Goal: Transaction & Acquisition: Book appointment/travel/reservation

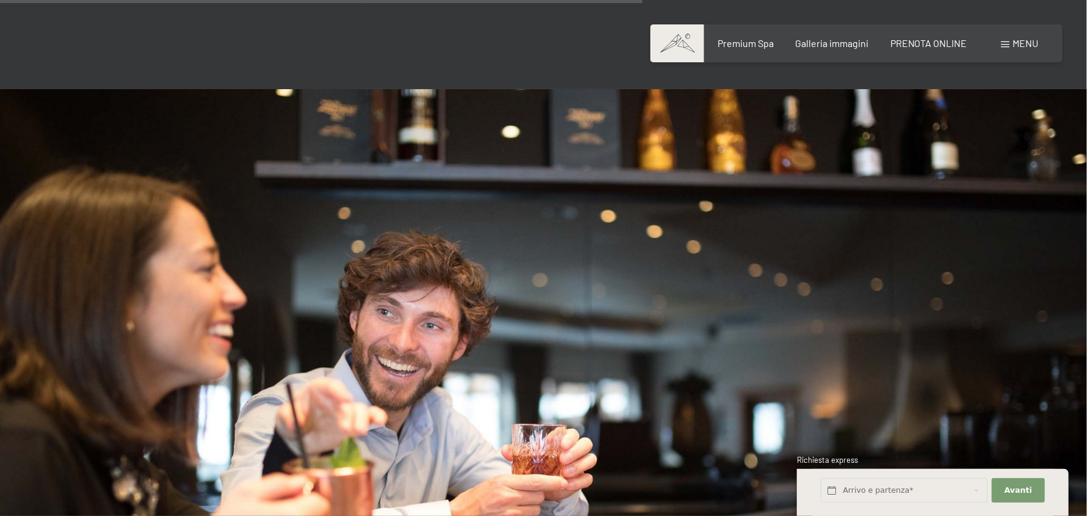
scroll to position [1037, 0]
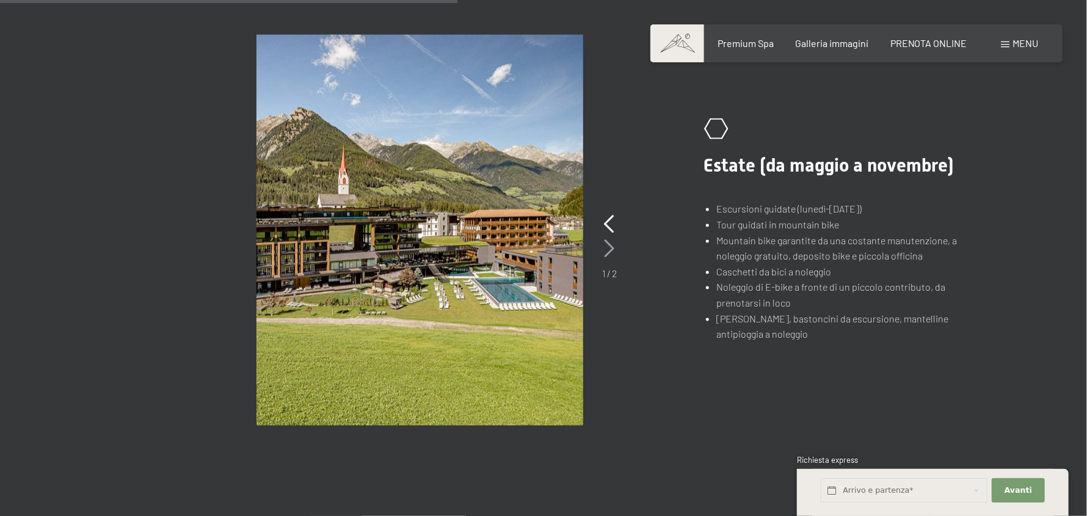
click at [604, 239] on icon at bounding box center [609, 248] width 10 height 18
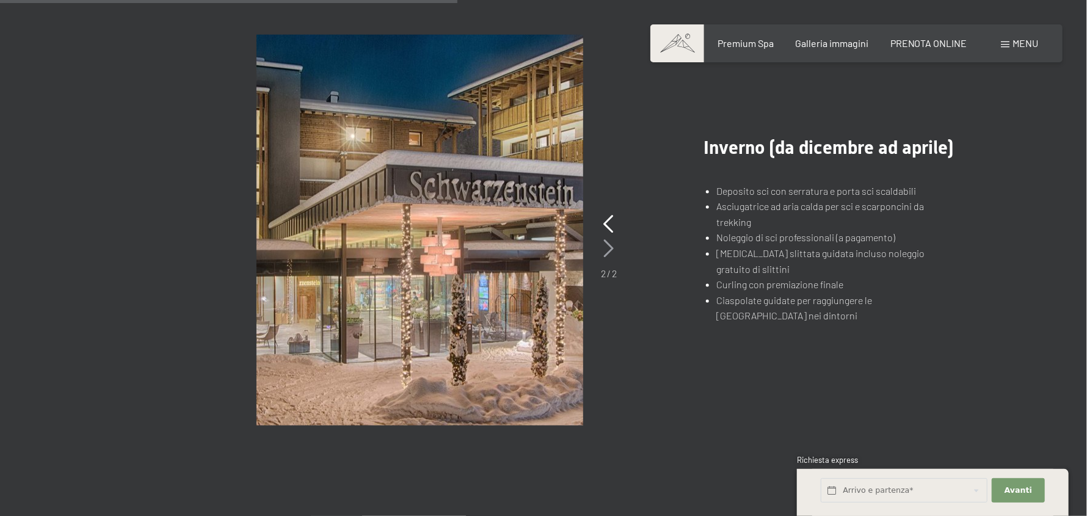
click at [604, 239] on icon at bounding box center [609, 248] width 10 height 18
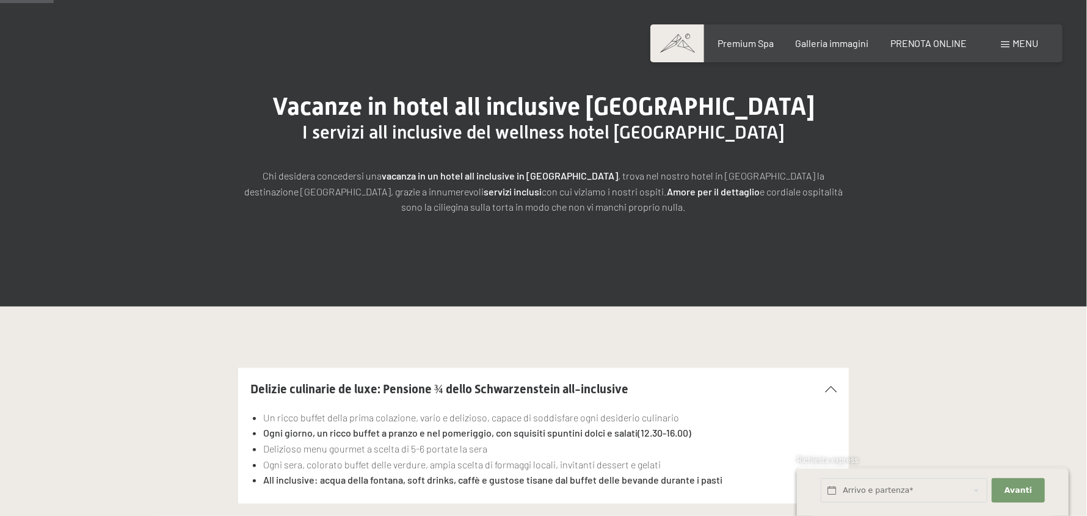
scroll to position [0, 0]
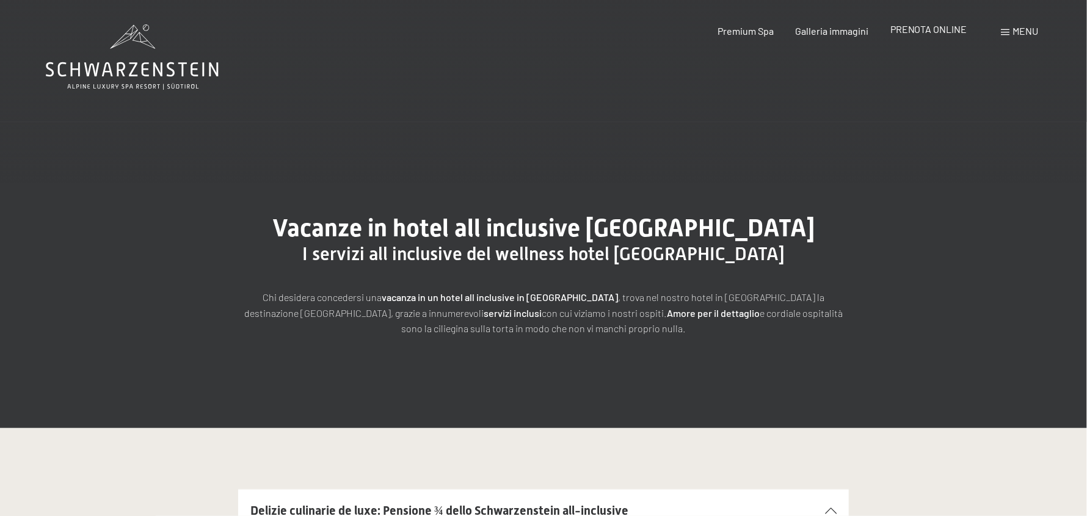
click at [901, 29] on span "PRENOTA ONLINE" at bounding box center [928, 29] width 77 height 12
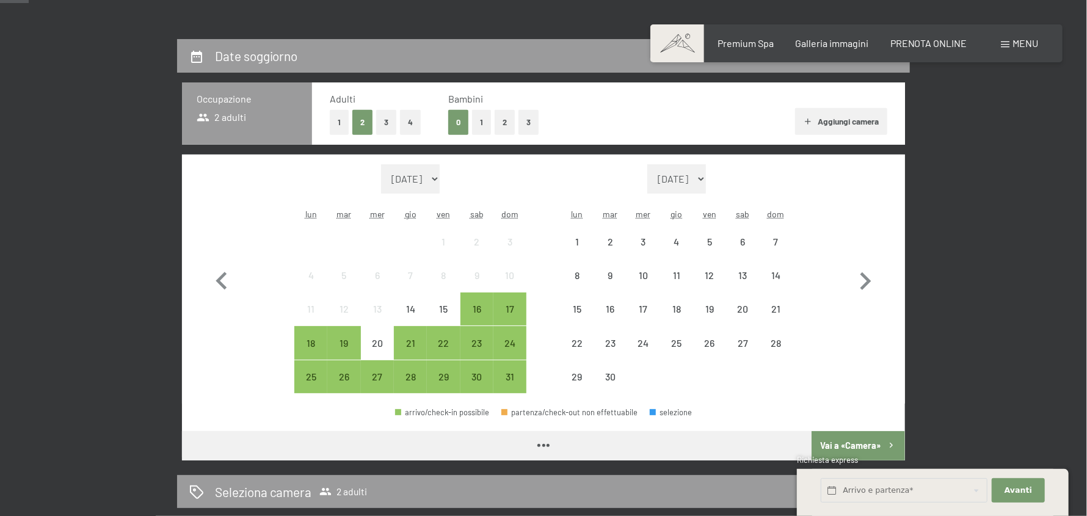
scroll to position [305, 0]
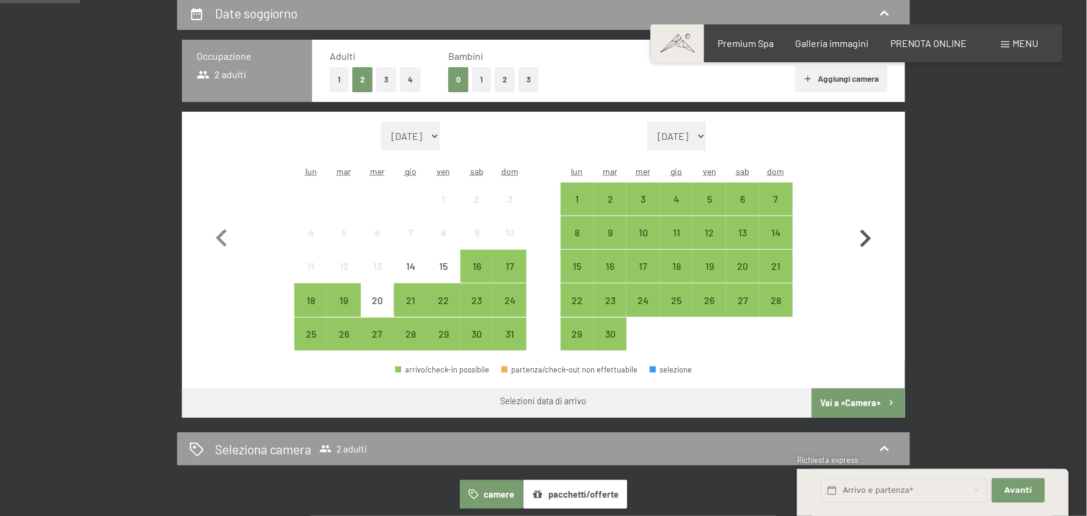
click at [865, 228] on icon "button" at bounding box center [864, 238] width 35 height 35
select select "2025-09-01"
select select "2025-10-01"
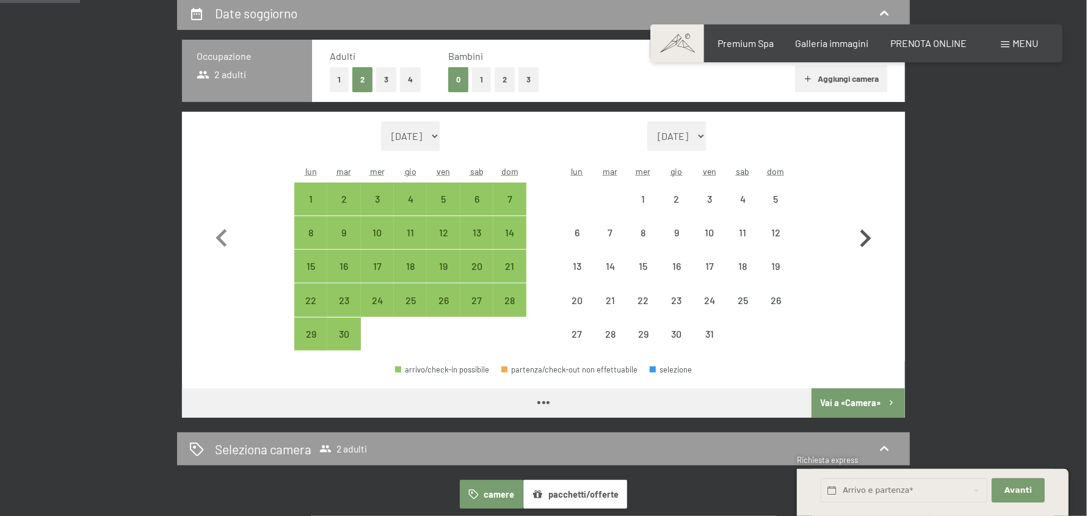
click at [865, 228] on icon "button" at bounding box center [864, 238] width 35 height 35
select select "2025-10-01"
select select "2025-11-01"
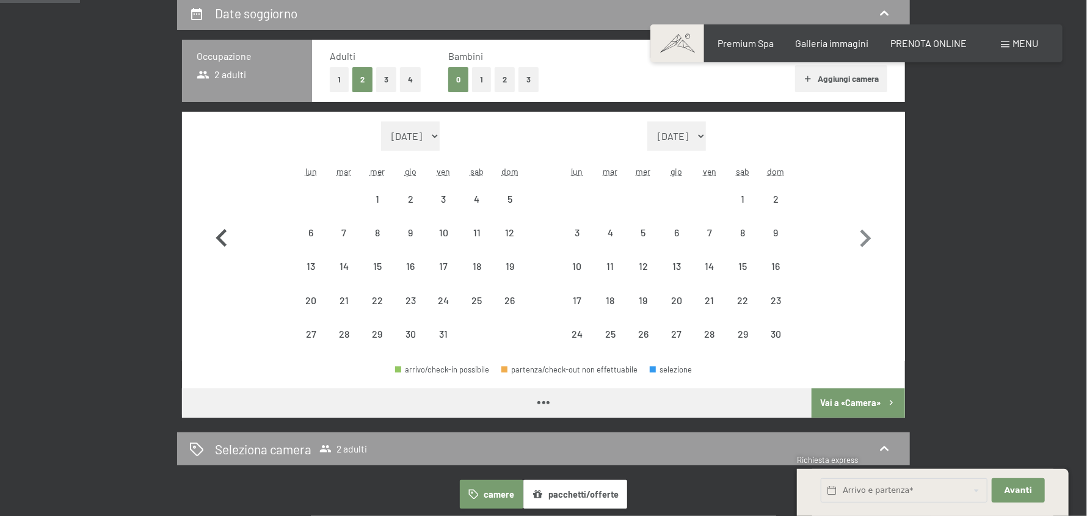
click at [227, 233] on icon "button" at bounding box center [221, 238] width 35 height 35
select select "2025-09-01"
select select "2025-10-01"
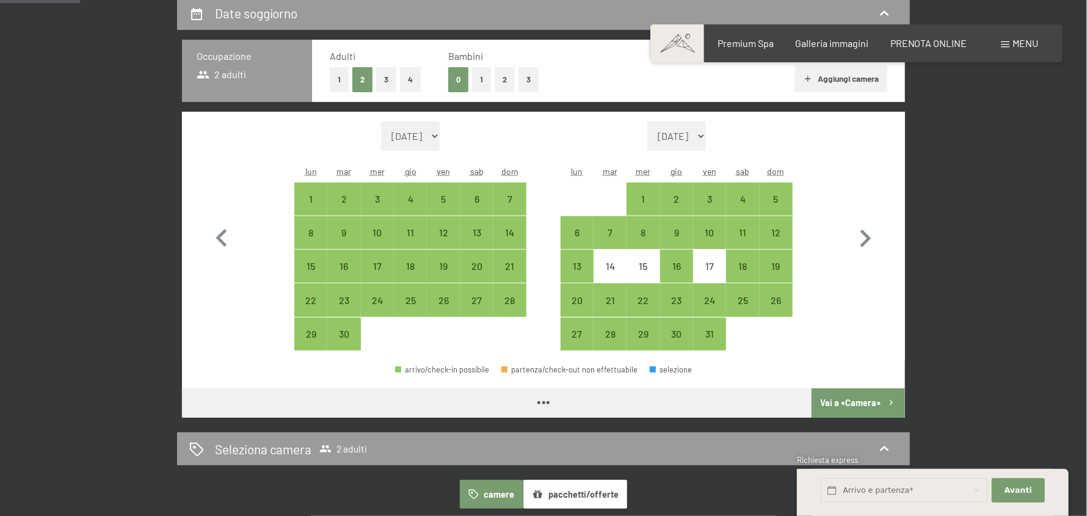
select select "2025-09-01"
select select "2025-10-01"
click at [873, 250] on icon "button" at bounding box center [864, 238] width 35 height 35
select select "2025-10-01"
select select "2025-11-01"
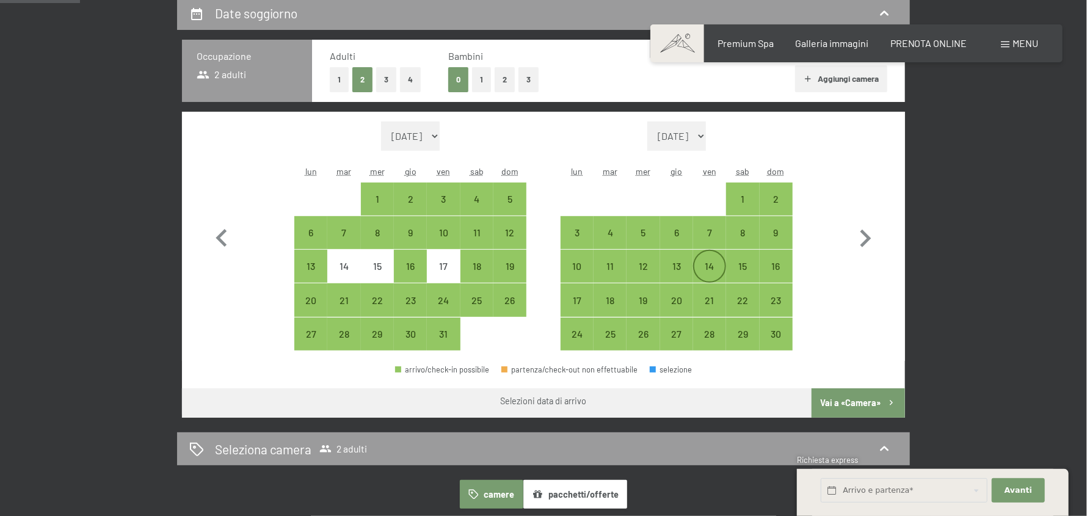
click at [701, 268] on div "14" at bounding box center [709, 276] width 31 height 31
select select "2025-10-01"
select select "2025-11-01"
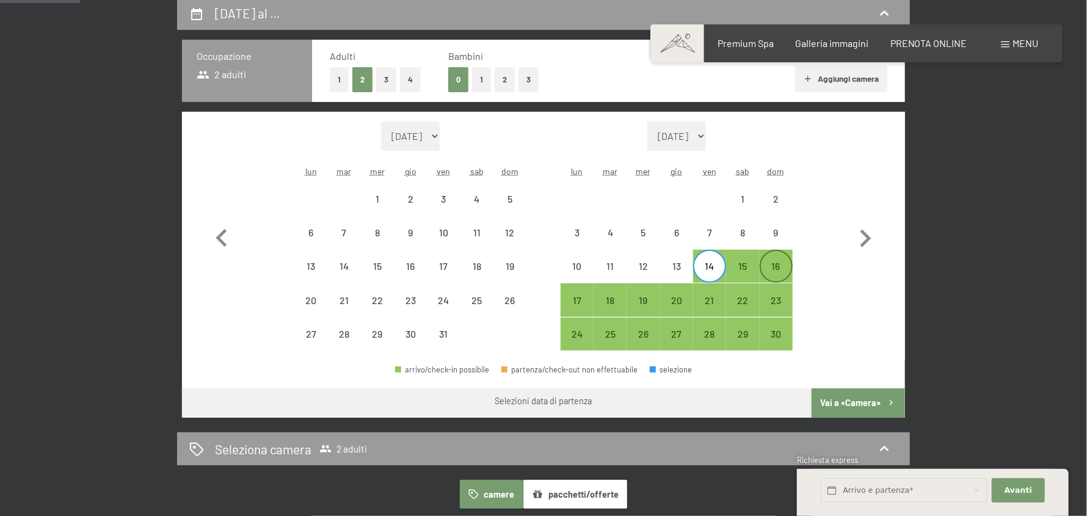
click at [785, 271] on div "16" at bounding box center [776, 276] width 31 height 31
select select "2025-10-01"
select select "2025-11-01"
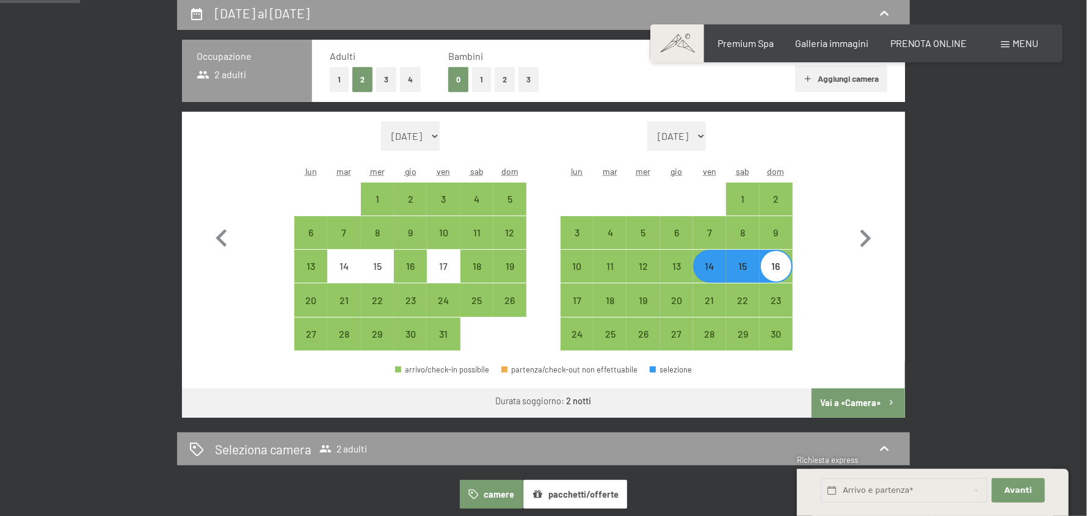
click at [861, 390] on button "Vai a «Camera»" at bounding box center [857, 402] width 93 height 29
select select "2025-10-01"
select select "2025-11-01"
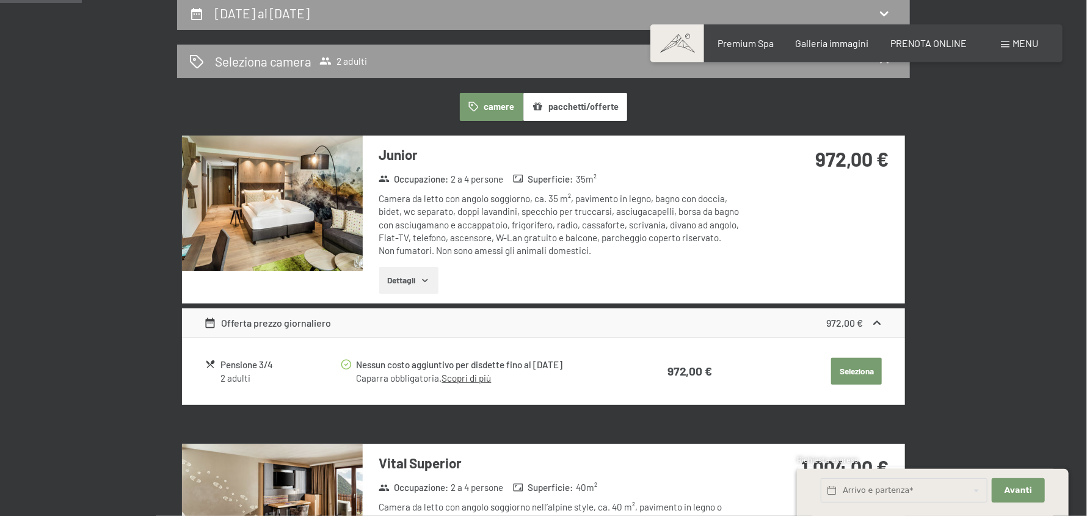
scroll to position [301, 0]
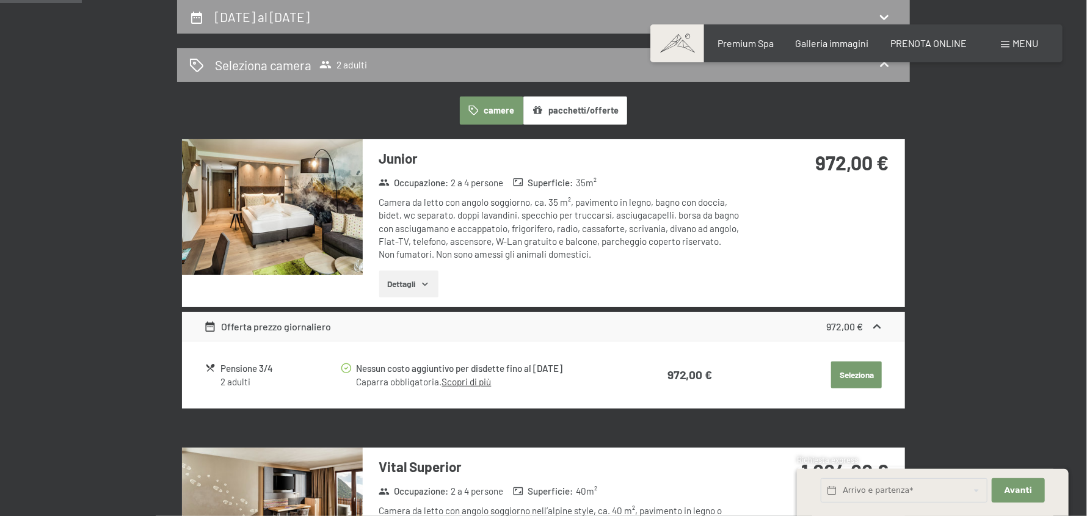
click at [244, 382] on div "2 adulti" at bounding box center [279, 382] width 119 height 13
click at [310, 333] on div "Offerta prezzo giornaliero" at bounding box center [268, 326] width 128 height 15
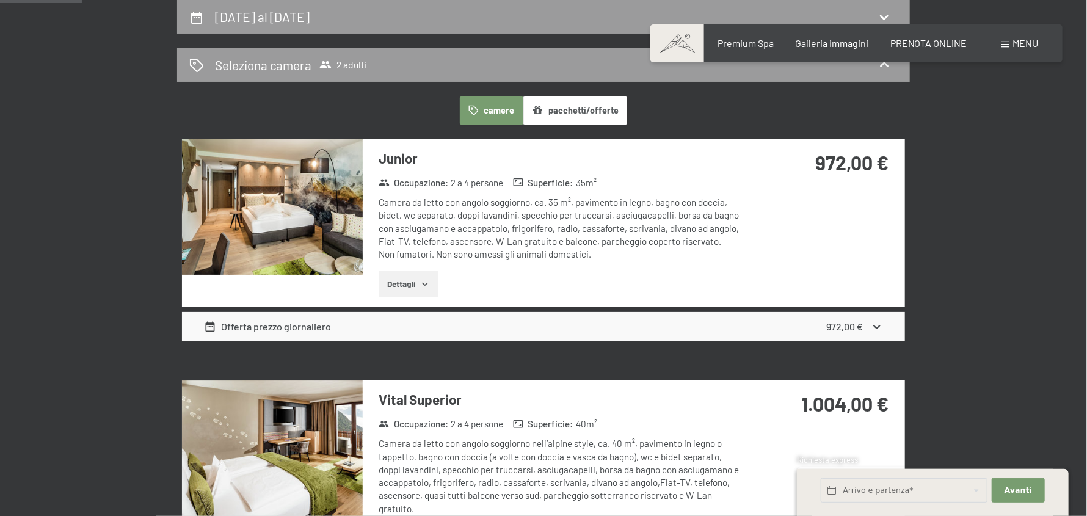
click at [310, 333] on div "Offerta prezzo giornaliero" at bounding box center [268, 326] width 128 height 15
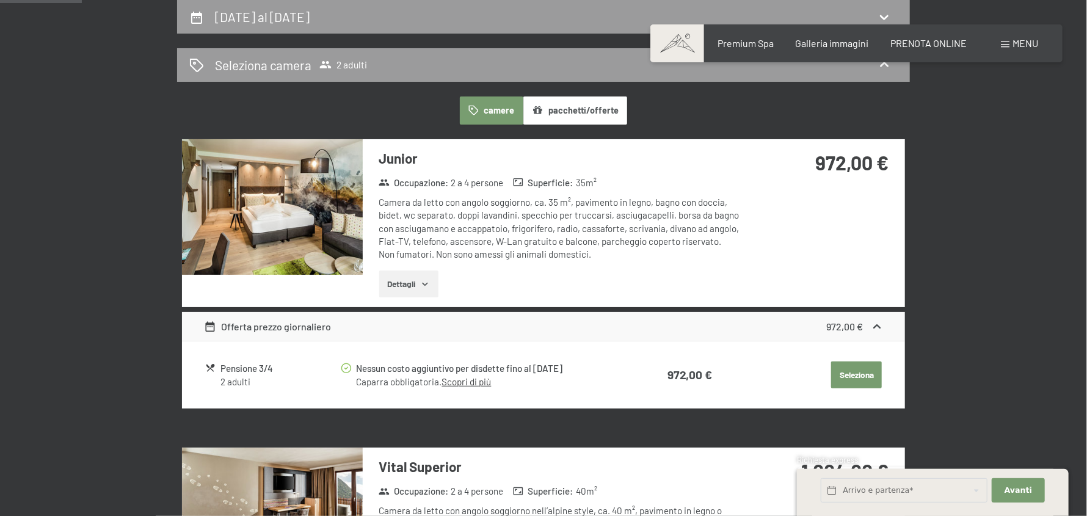
click at [289, 193] on img at bounding box center [272, 207] width 181 height 136
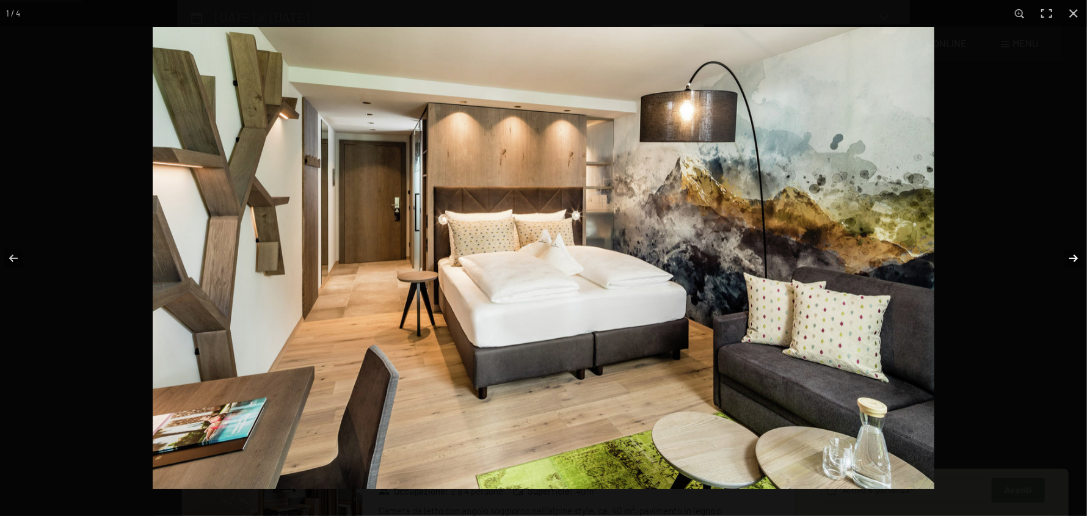
click at [1069, 257] on button "button" at bounding box center [1065, 258] width 43 height 61
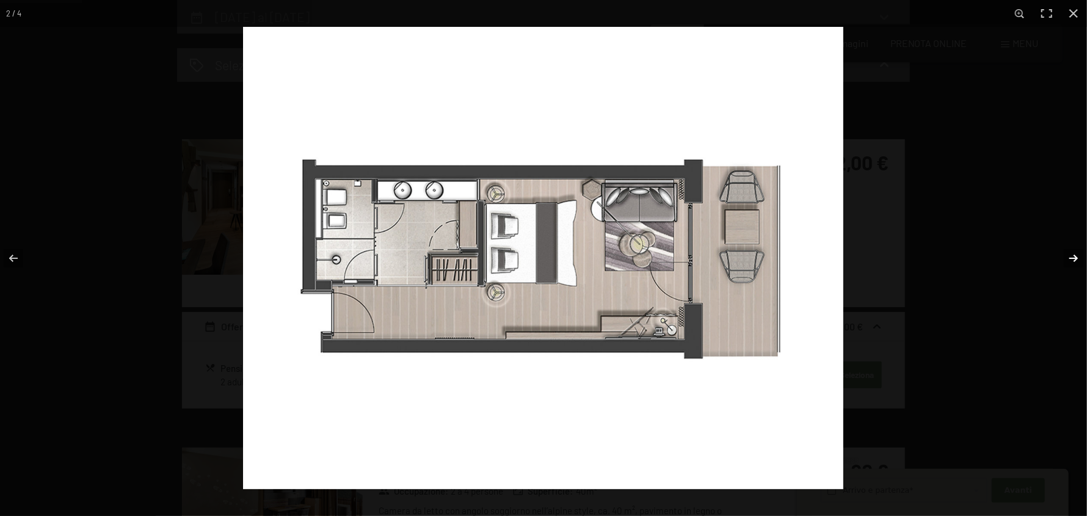
click at [1069, 257] on button "button" at bounding box center [1065, 258] width 43 height 61
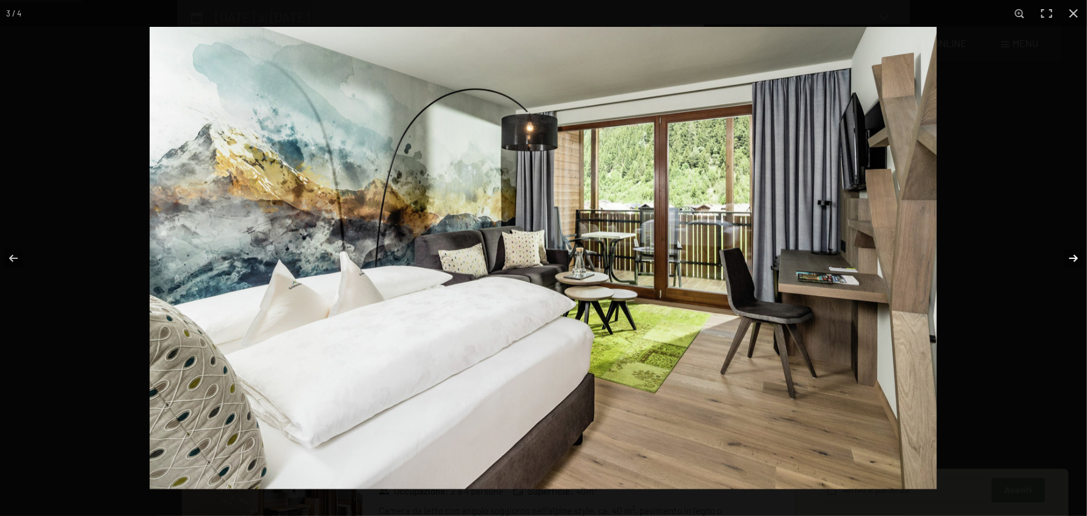
click at [1069, 257] on button "button" at bounding box center [1065, 258] width 43 height 61
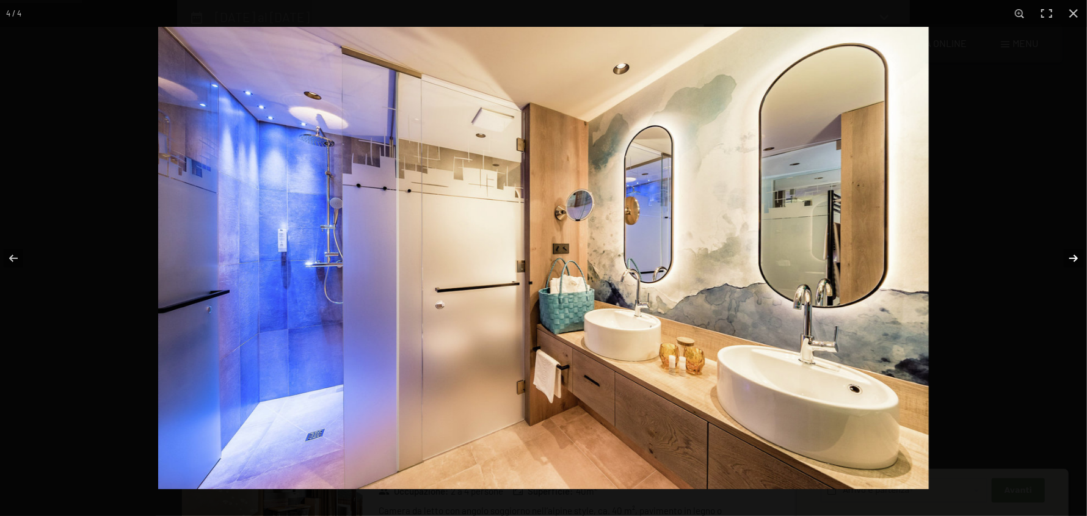
click at [1069, 257] on button "button" at bounding box center [1065, 258] width 43 height 61
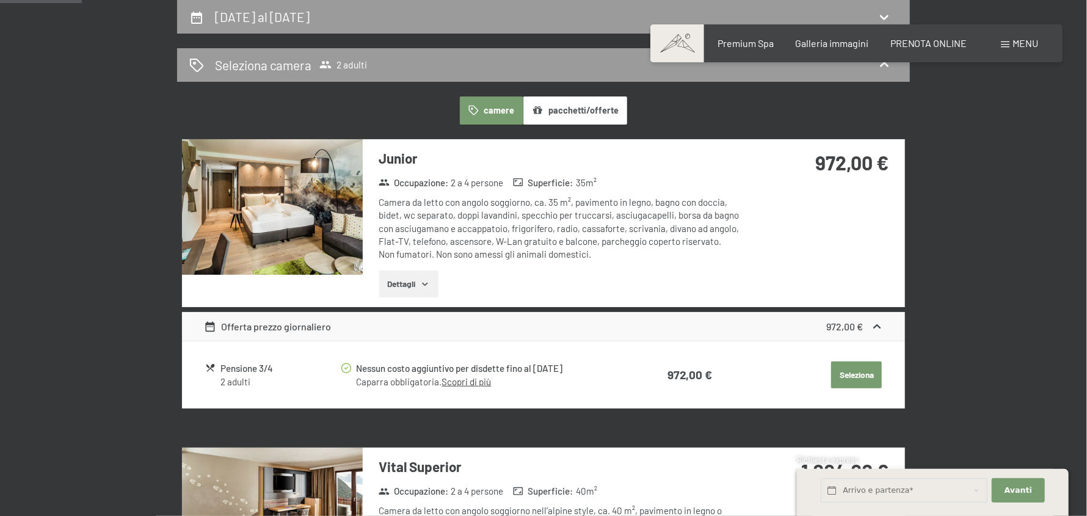
click at [0, 0] on button "button" at bounding box center [0, 0] width 0 height 0
click at [857, 363] on button "Seleziona" at bounding box center [856, 374] width 51 height 27
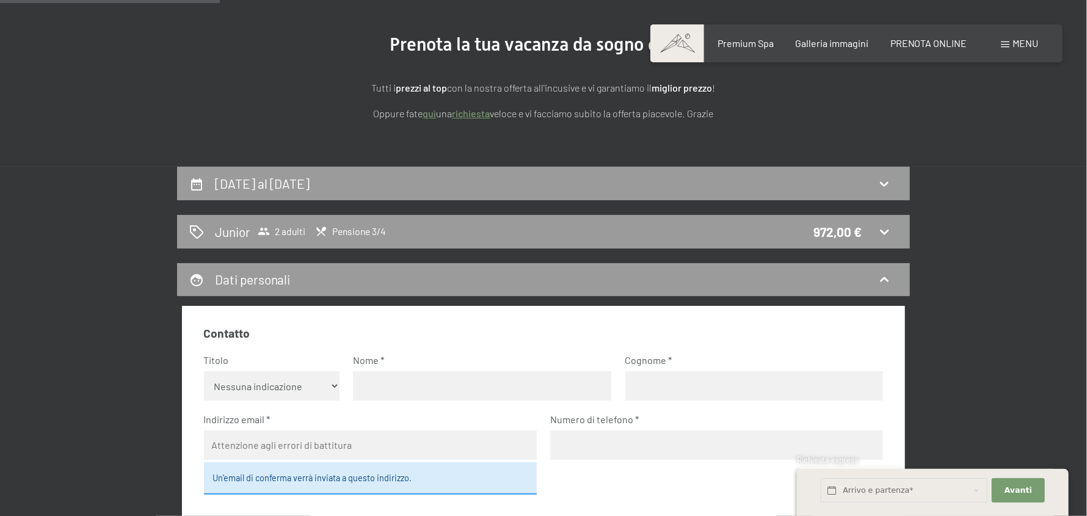
scroll to position [118, 0]
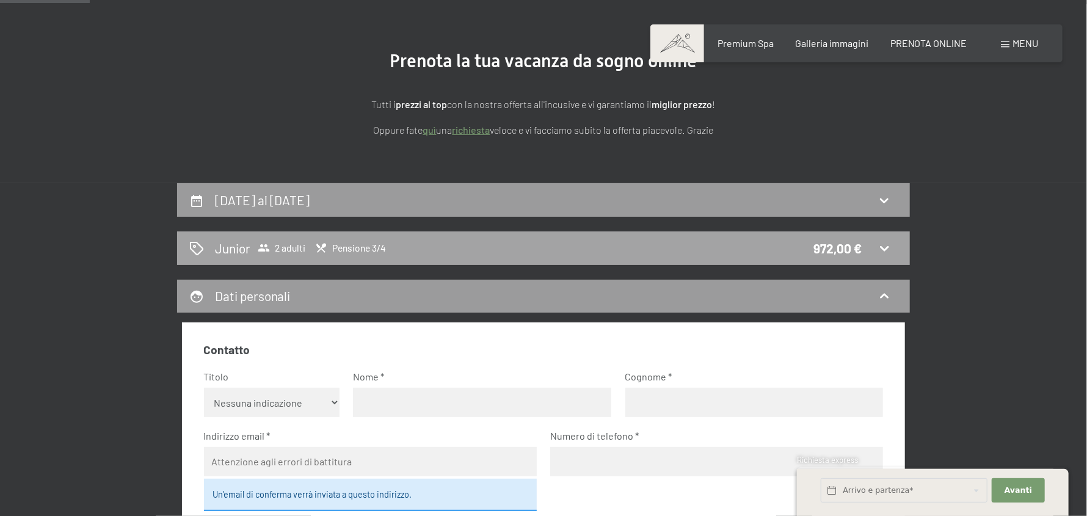
click at [891, 245] on icon at bounding box center [884, 248] width 15 height 15
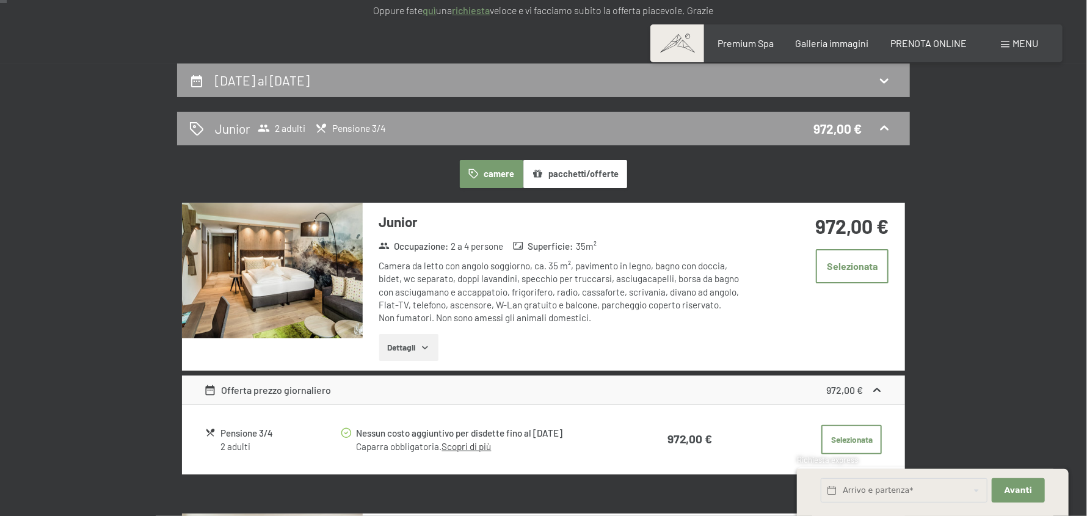
scroll to position [244, 0]
